Goal: Check status: Check status

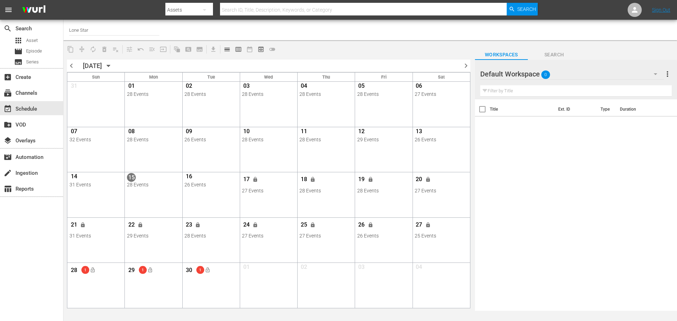
click at [110, 65] on icon "button" at bounding box center [108, 66] width 3 height 2
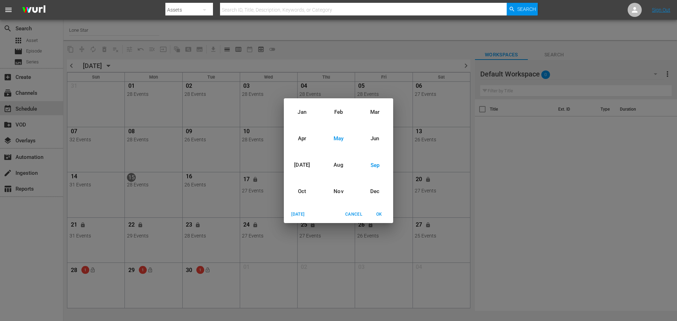
click at [339, 138] on div "May" at bounding box center [338, 139] width 36 height 26
click at [380, 215] on span "OK" at bounding box center [379, 214] width 17 height 7
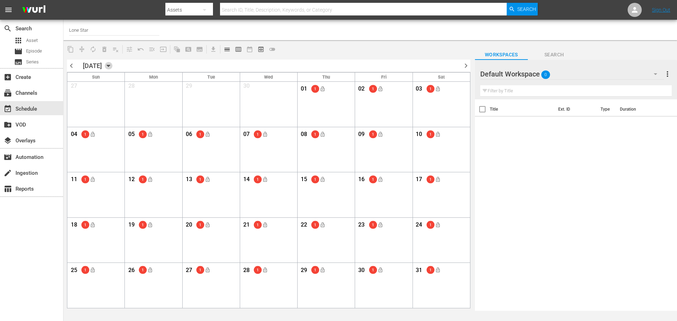
click at [113, 67] on icon "button" at bounding box center [109, 66] width 8 height 8
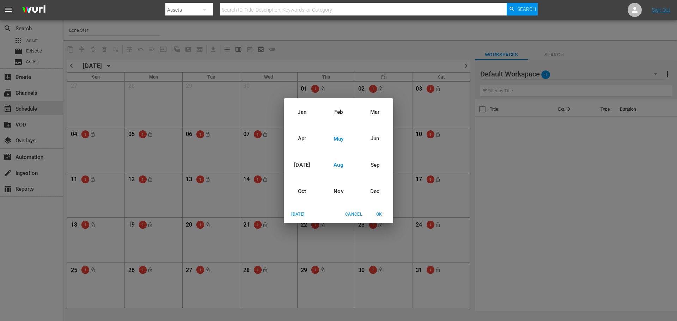
click at [340, 164] on div "Aug" at bounding box center [338, 165] width 36 height 26
click at [352, 215] on span "Cancel" at bounding box center [353, 214] width 17 height 7
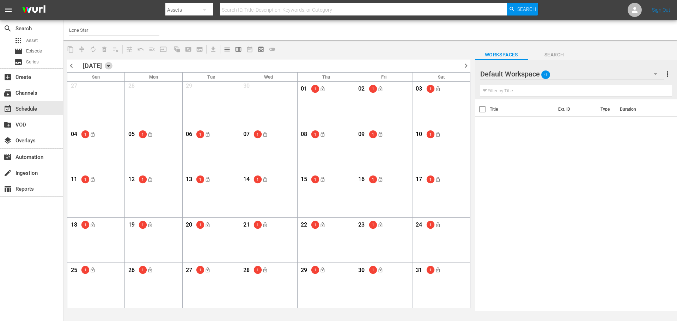
click at [113, 66] on icon "button" at bounding box center [109, 66] width 8 height 8
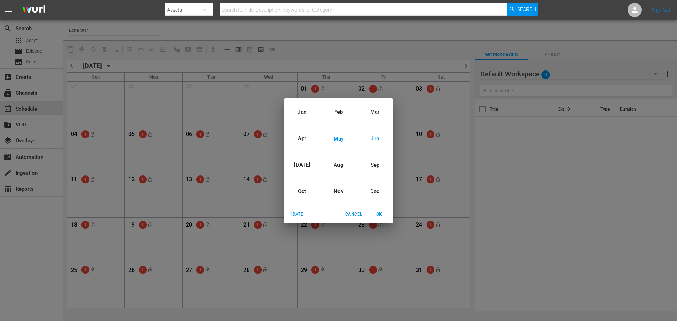
click at [376, 141] on div "Jun" at bounding box center [375, 139] width 36 height 26
click at [380, 215] on span "OK" at bounding box center [379, 214] width 17 height 7
